Goal: Information Seeking & Learning: Learn about a topic

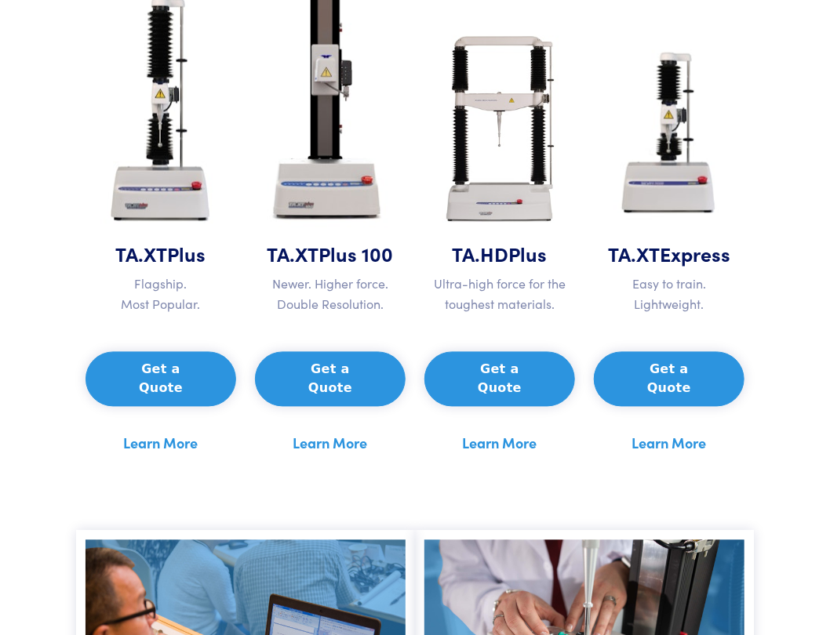
scroll to position [784, 0]
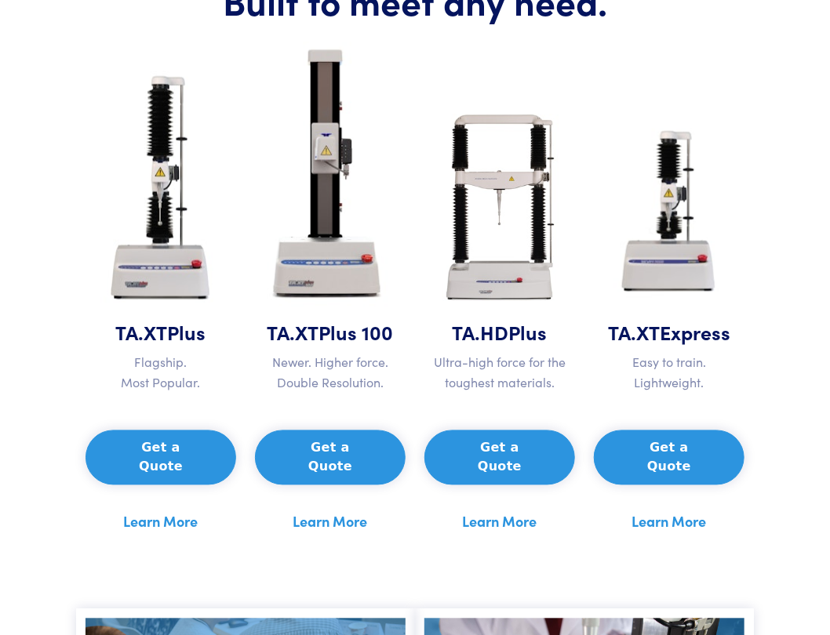
click at [346, 393] on p "Newer. Higher force. Double Resolution." at bounding box center [330, 373] width 151 height 40
click at [165, 319] on img at bounding box center [161, 191] width 147 height 255
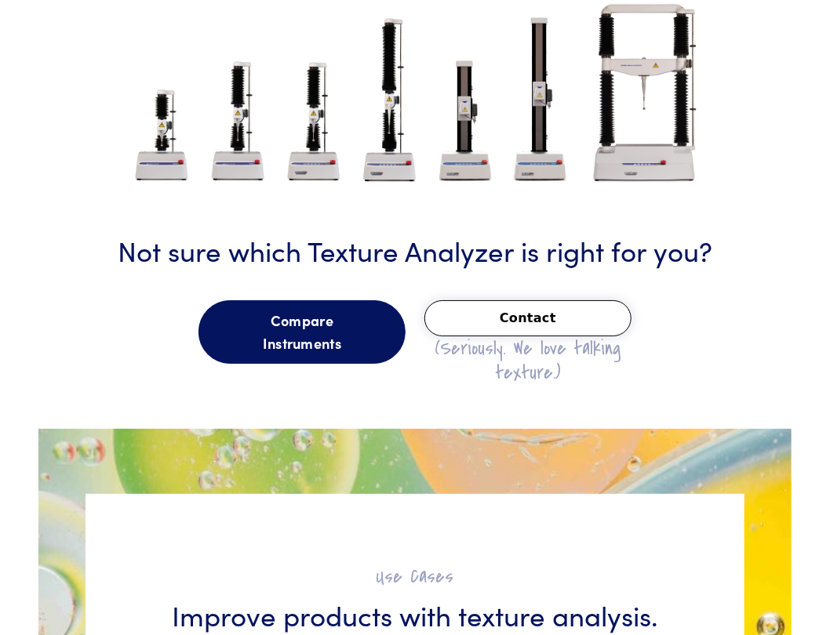
scroll to position [1882, 0]
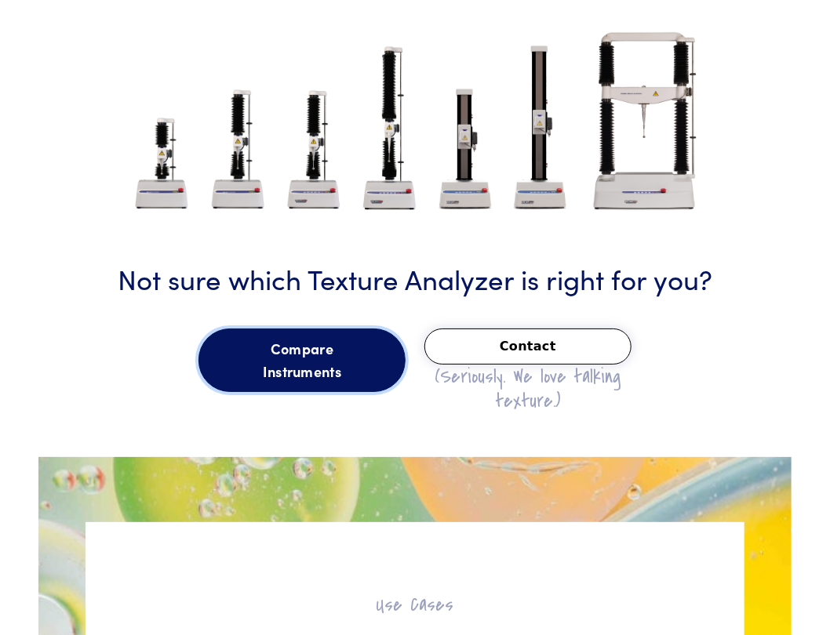
click at [268, 367] on link "Compare Instruments" at bounding box center [301, 361] width 207 height 64
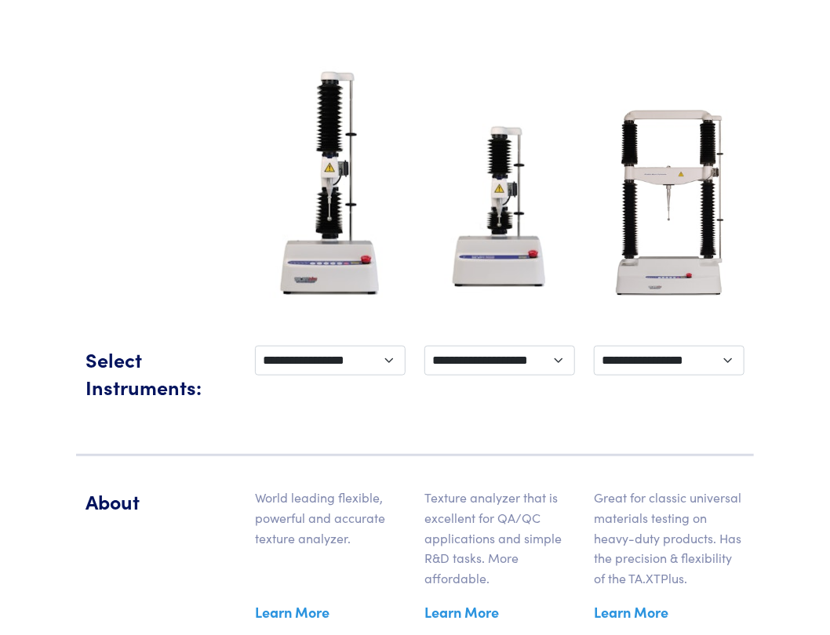
scroll to position [343, 0]
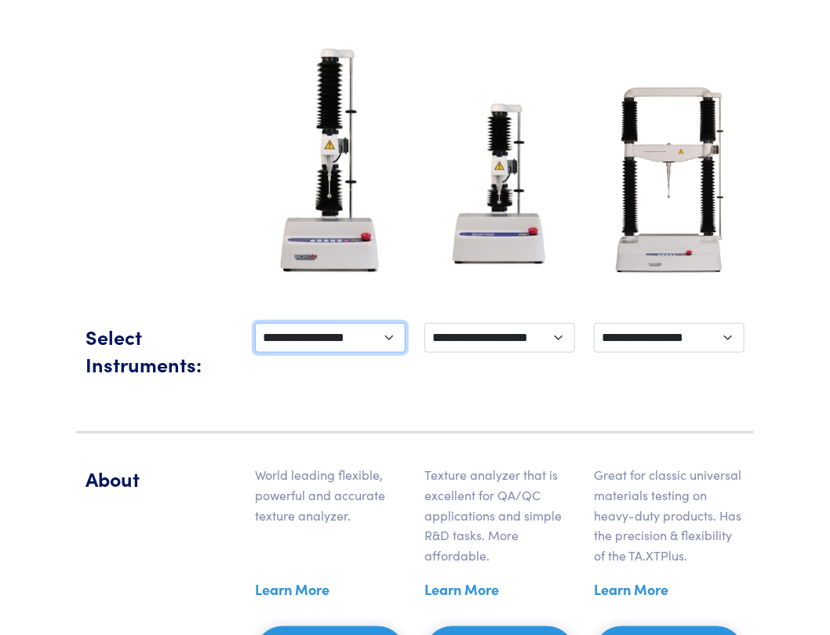
click at [368, 353] on select "**********" at bounding box center [330, 338] width 151 height 30
click at [398, 420] on div "**********" at bounding box center [414, 363] width 677 height 142
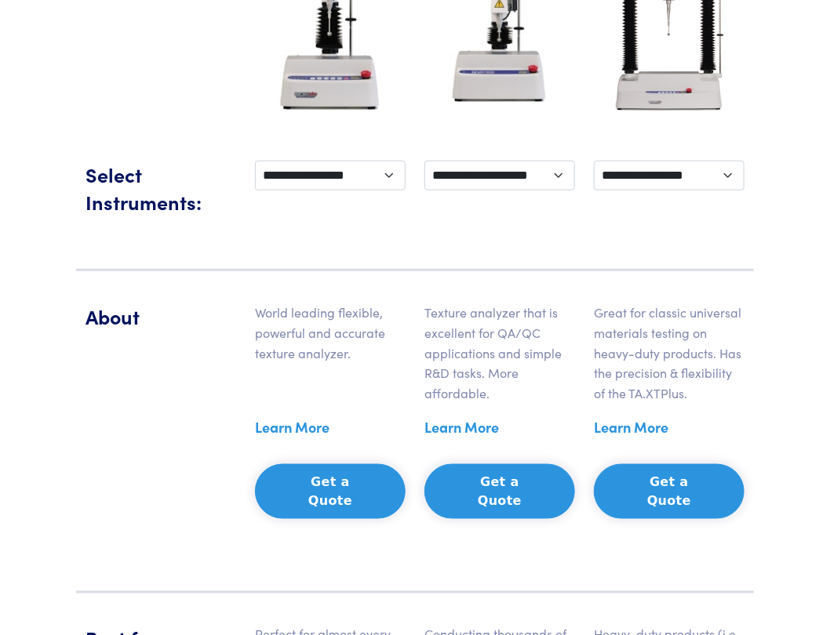
scroll to position [421, 0]
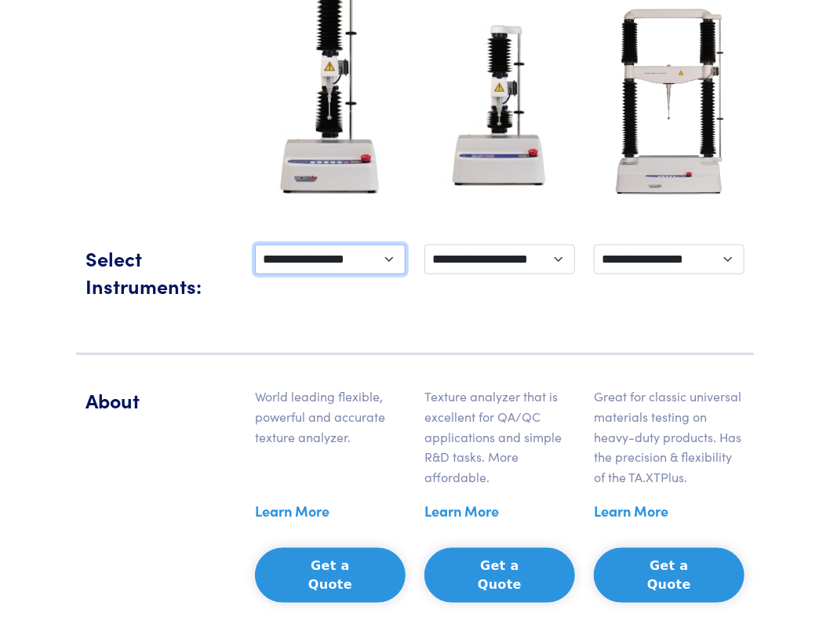
click at [332, 274] on select "**********" at bounding box center [330, 260] width 151 height 30
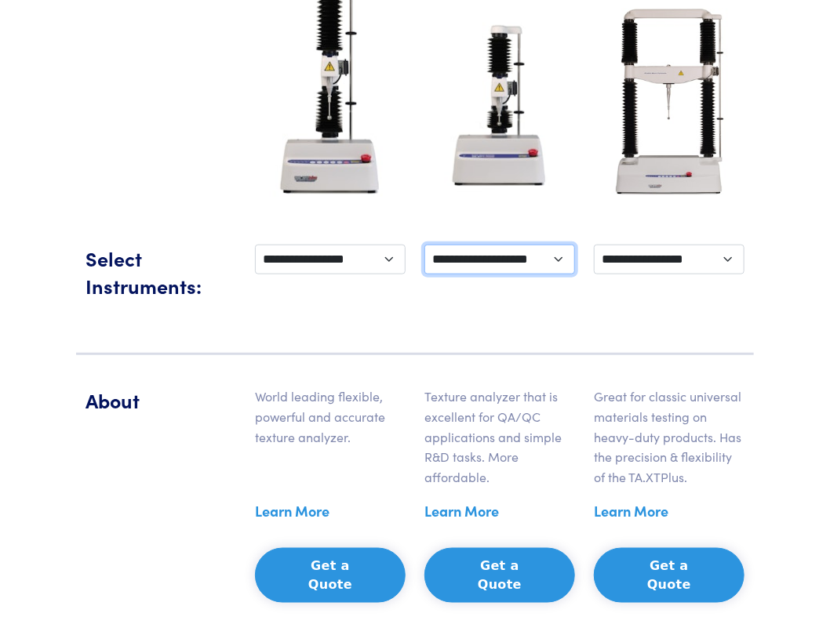
click at [477, 274] on select "**********" at bounding box center [499, 260] width 151 height 30
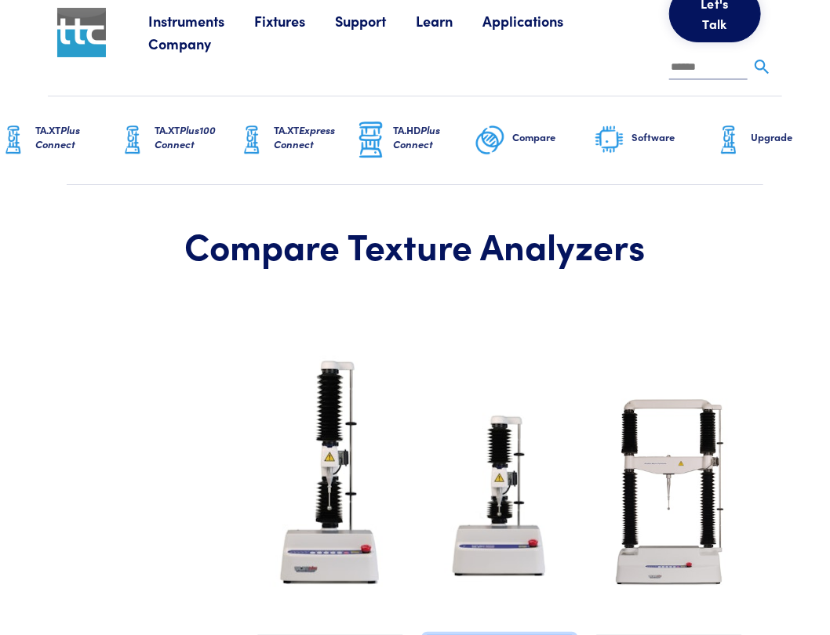
scroll to position [29, 0]
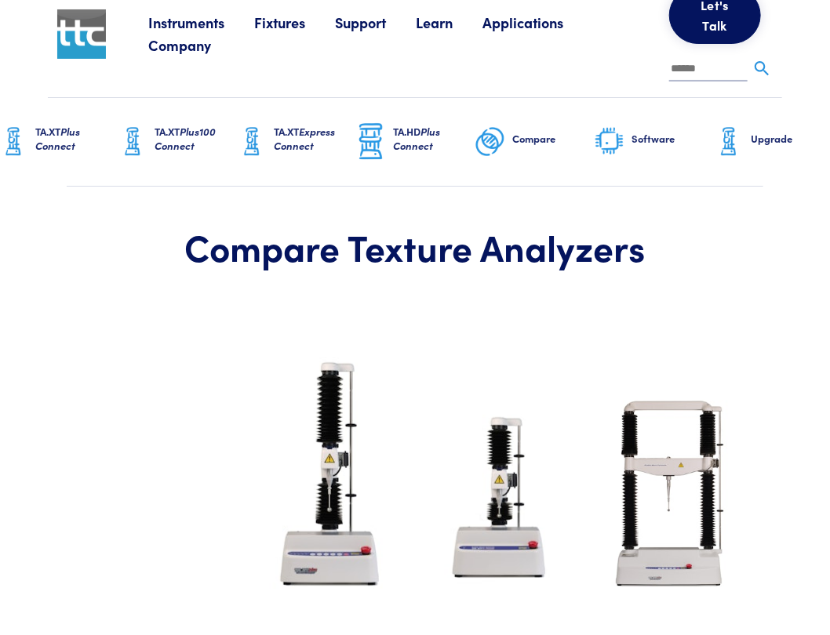
click at [111, 55] on link at bounding box center [96, 33] width 78 height 49
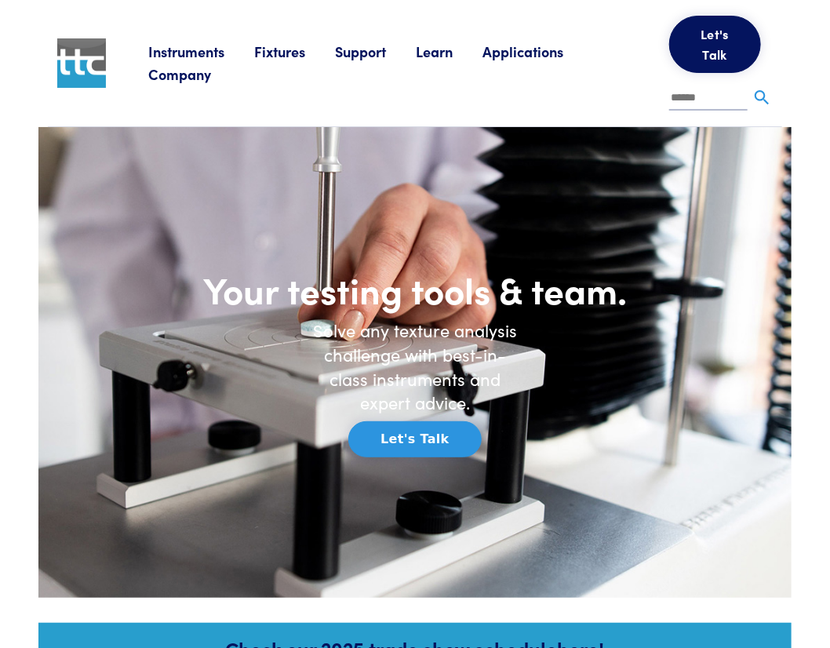
click at [207, 61] on link "Instruments" at bounding box center [201, 52] width 106 height 20
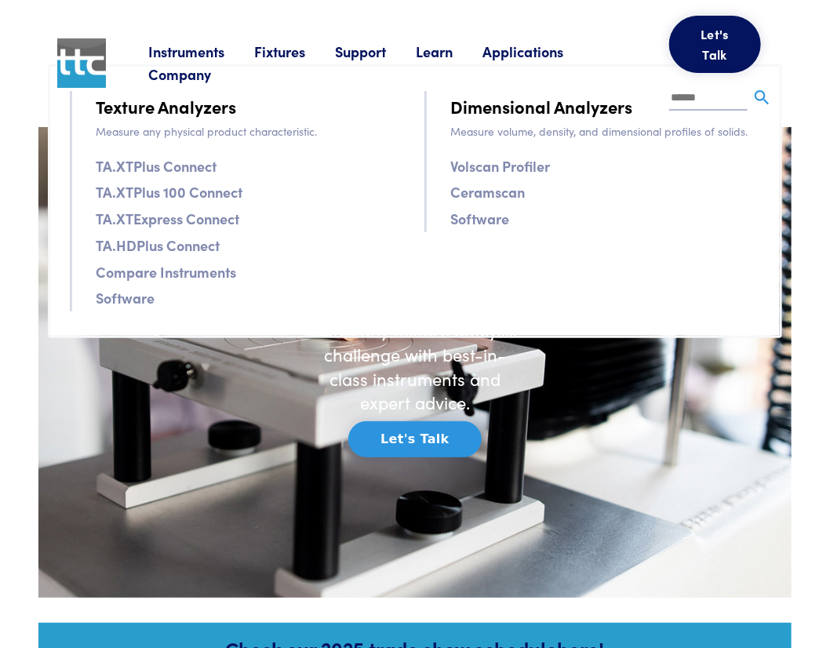
click at [210, 101] on div "Instruments Texture Analyzers Measure any physical product characteristic. TA.X…" at bounding box center [460, 63] width 624 height 126
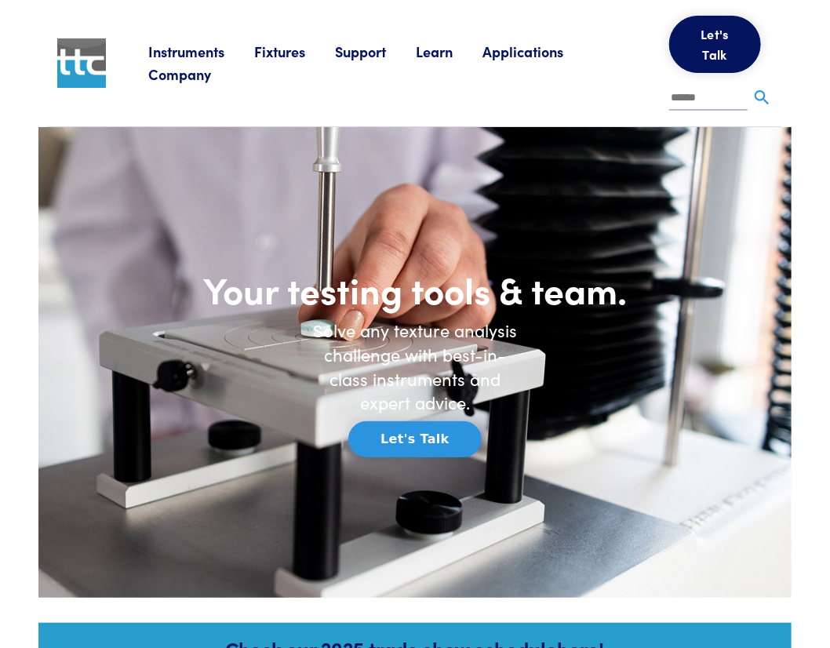
click at [185, 84] on link "Company" at bounding box center [194, 74] width 93 height 20
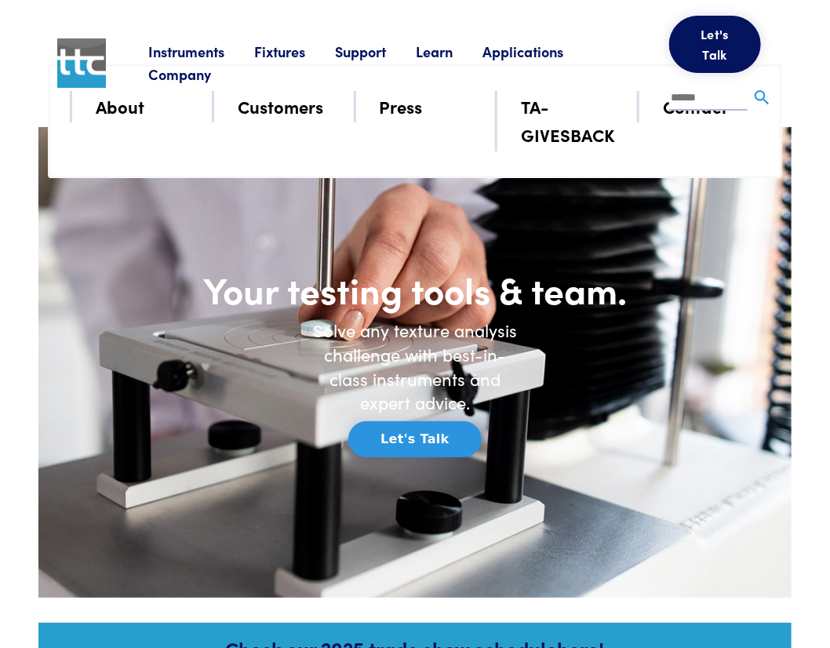
click at [188, 61] on link "Instruments" at bounding box center [201, 52] width 106 height 20
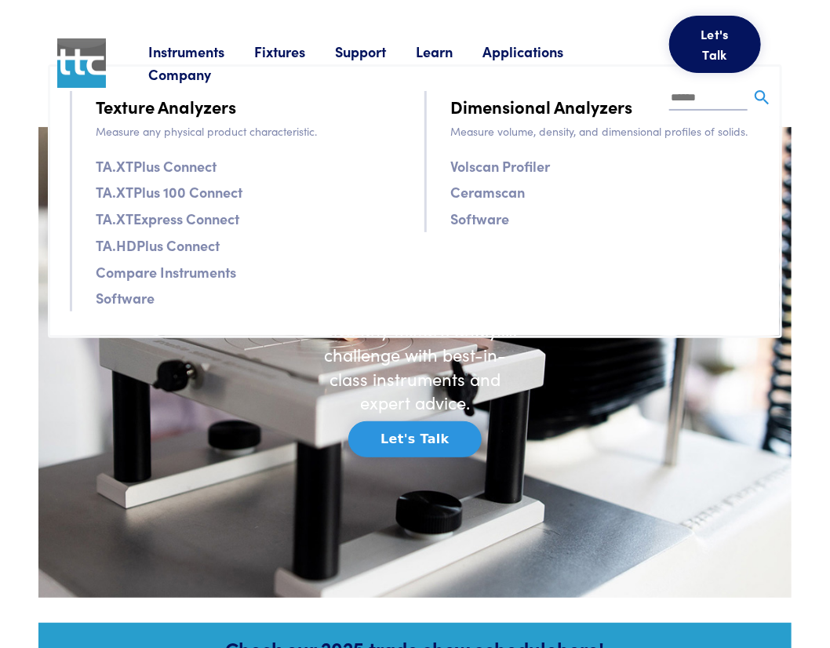
click at [188, 61] on link "Instruments" at bounding box center [201, 52] width 106 height 20
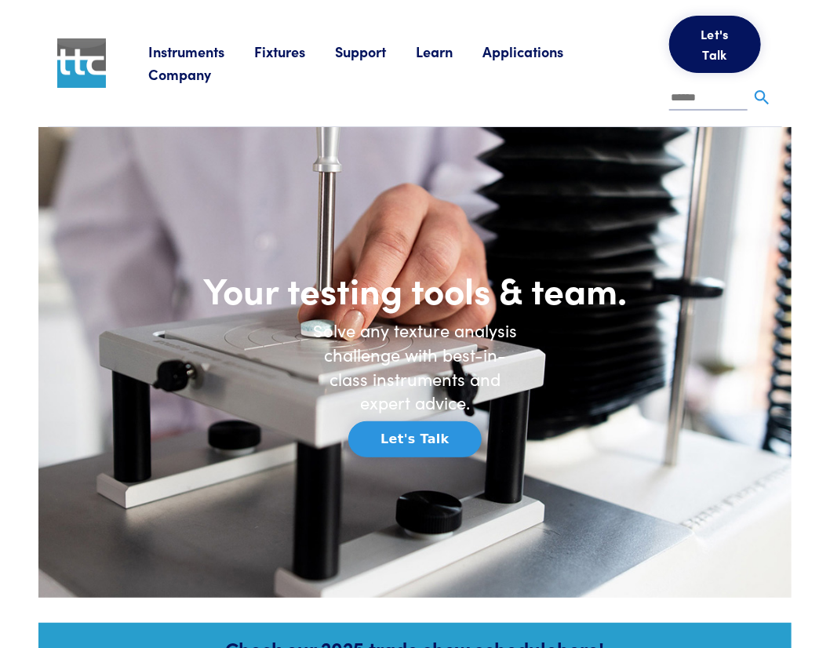
click at [188, 61] on link "Instruments" at bounding box center [201, 52] width 106 height 20
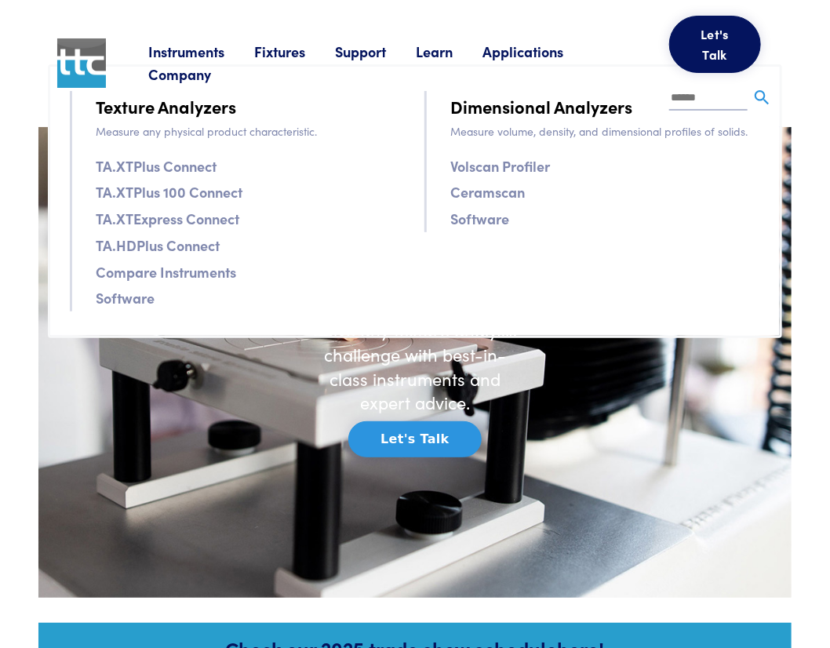
click at [188, 61] on link "Instruments" at bounding box center [201, 52] width 106 height 20
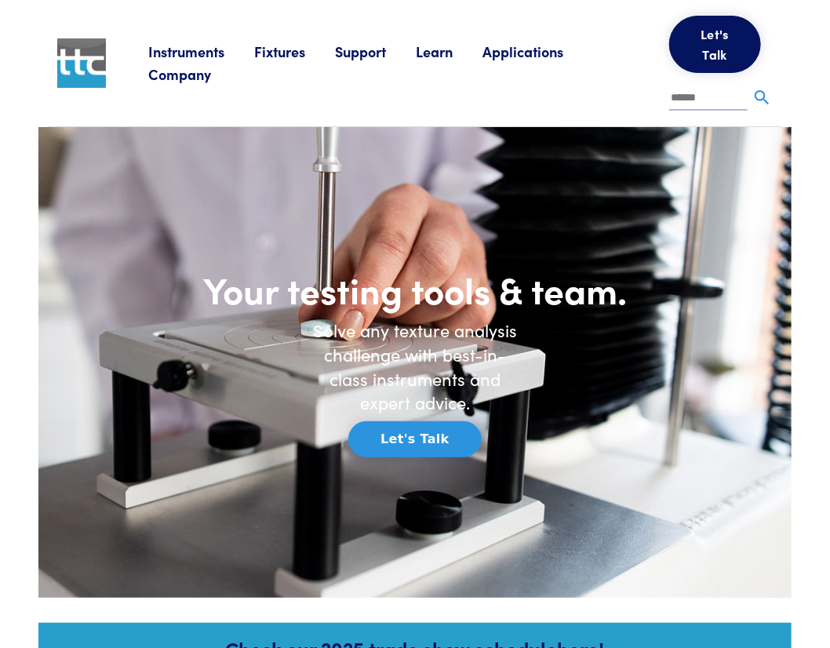
click at [188, 61] on link "Instruments" at bounding box center [201, 52] width 106 height 20
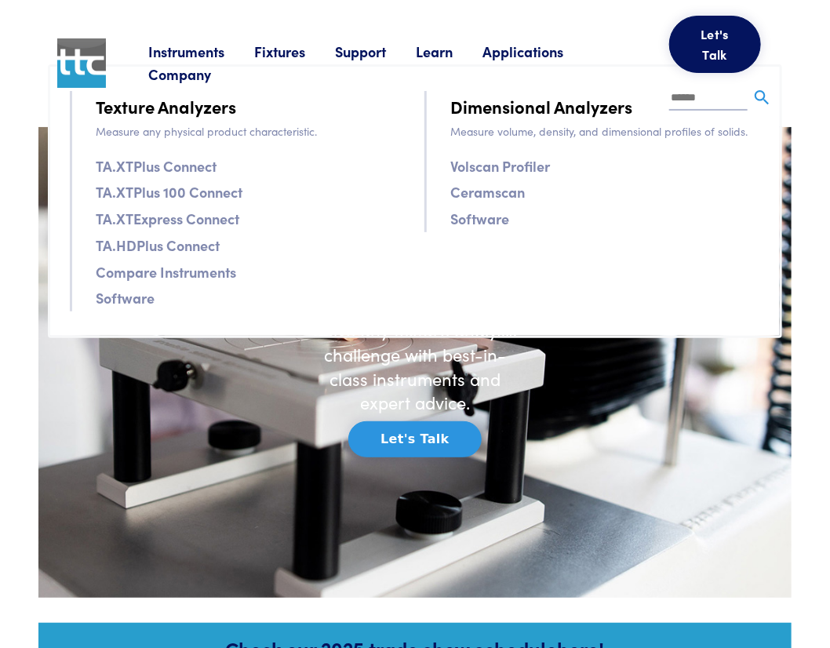
click at [155, 264] on link "Compare Instruments" at bounding box center [166, 271] width 140 height 23
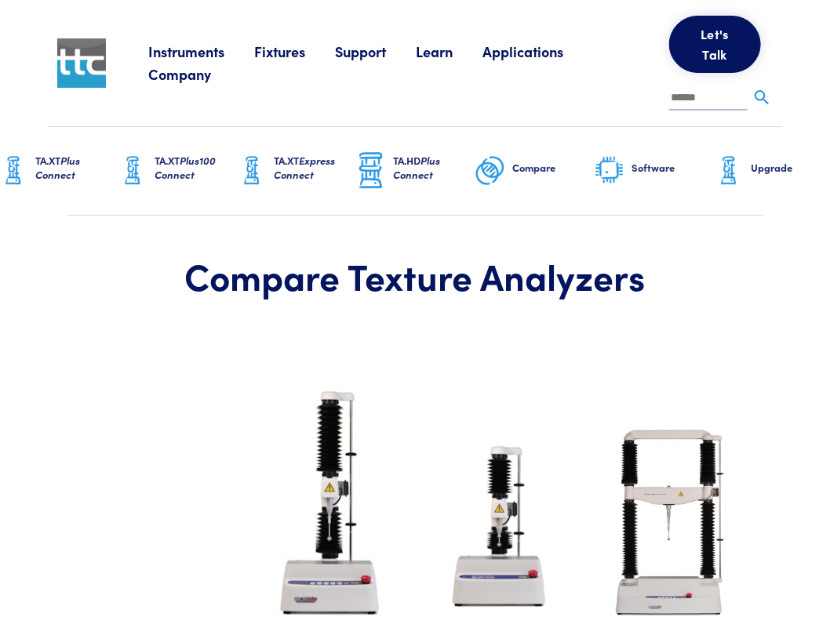
click at [63, 182] on span "Plus Connect" at bounding box center [57, 167] width 45 height 29
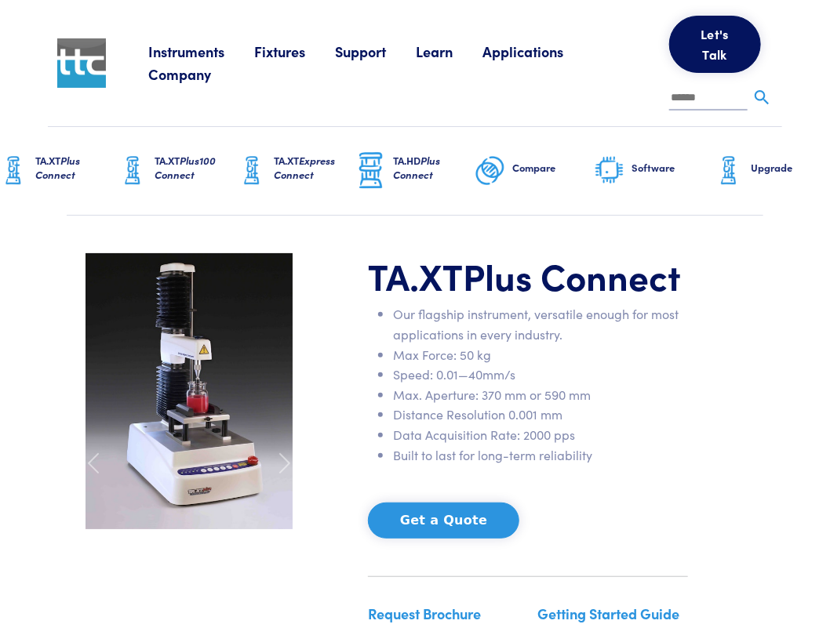
click at [627, 192] on link "Software" at bounding box center [653, 171] width 119 height 88
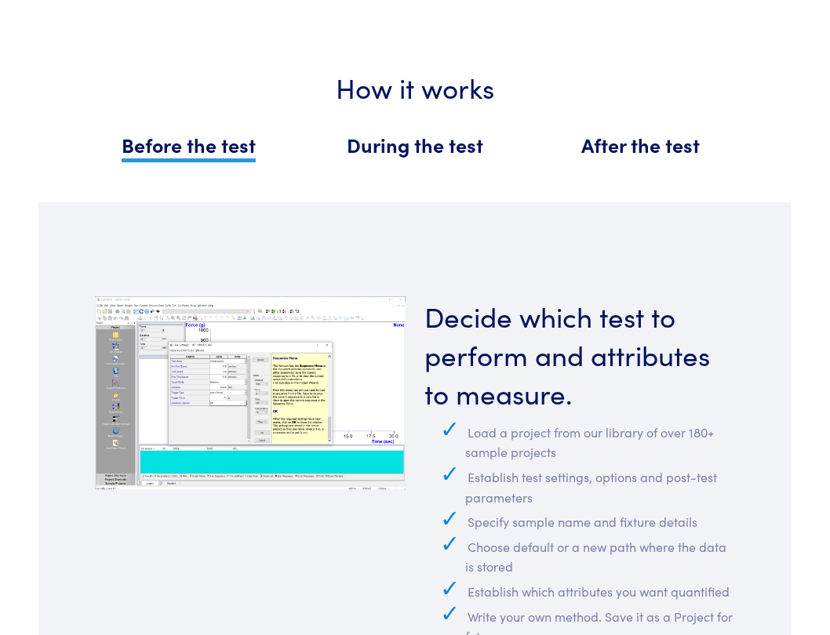
scroll to position [1754, 0]
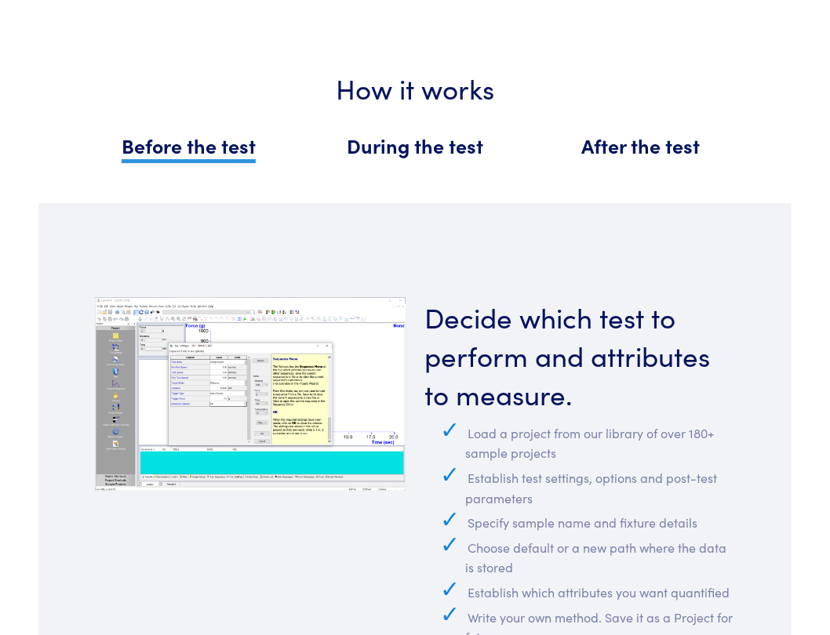
click at [401, 145] on span "During the test" at bounding box center [415, 145] width 136 height 27
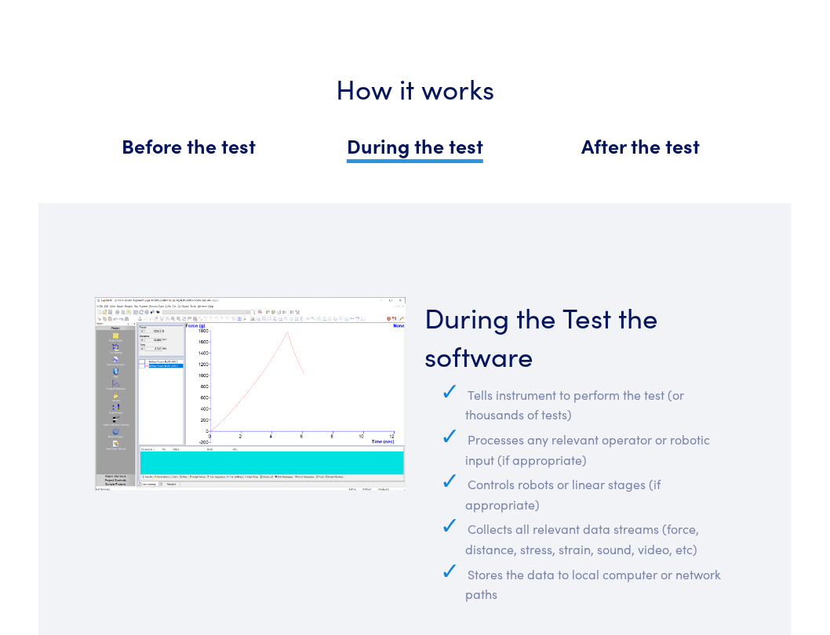
click at [260, 158] on h5 "Before the test" at bounding box center [188, 145] width 207 height 27
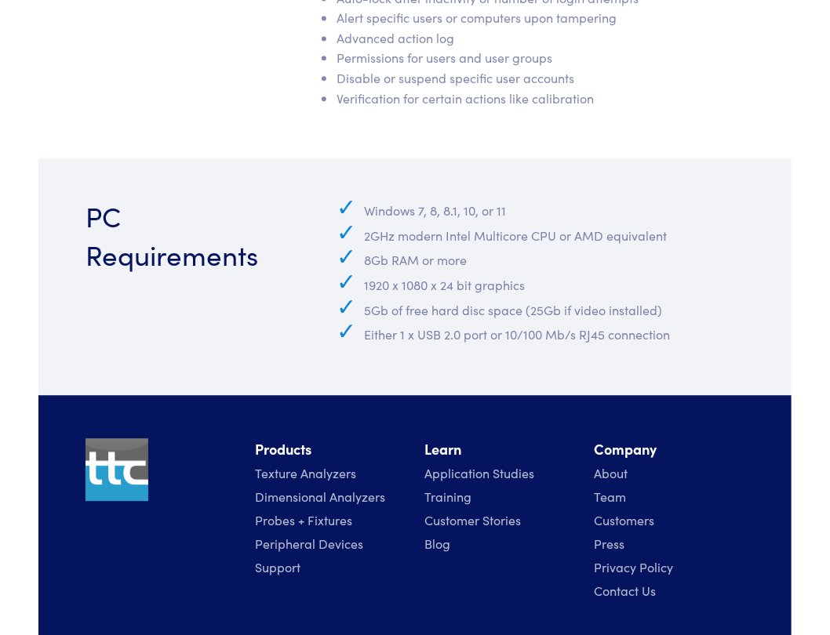
scroll to position [7543, 0]
